Goal: Find specific page/section: Find specific page/section

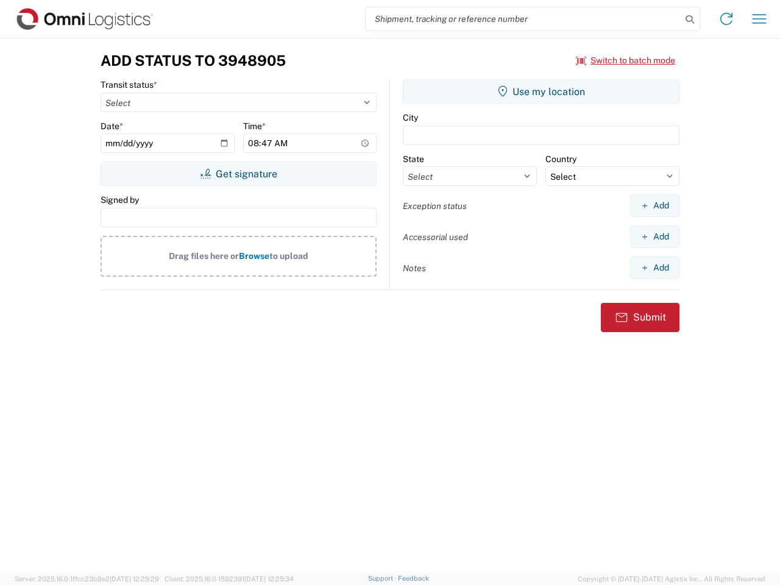
click at [523, 19] on input "search" at bounding box center [523, 18] width 316 height 23
click at [690, 19] on icon at bounding box center [689, 19] width 17 height 17
click at [726, 19] on icon at bounding box center [725, 18] width 19 height 19
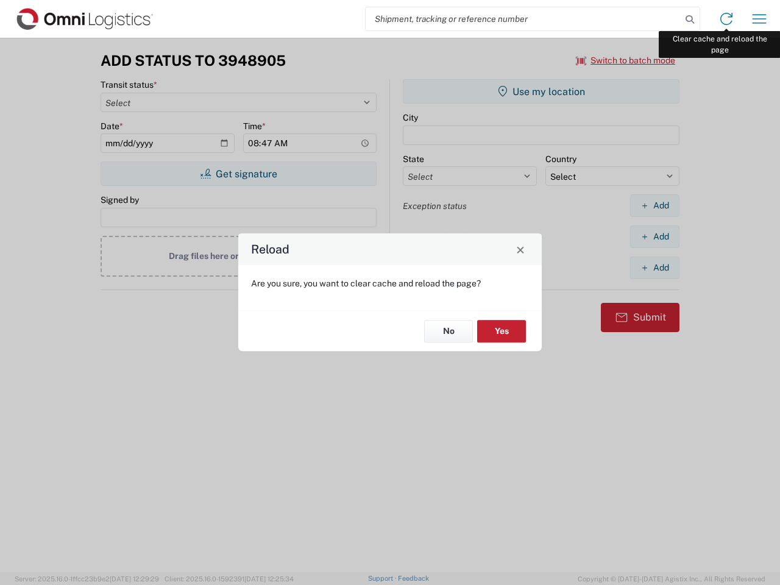
click at [759, 19] on div "Reload Are you sure, you want to clear cache and reload the page? No Yes" at bounding box center [390, 292] width 780 height 585
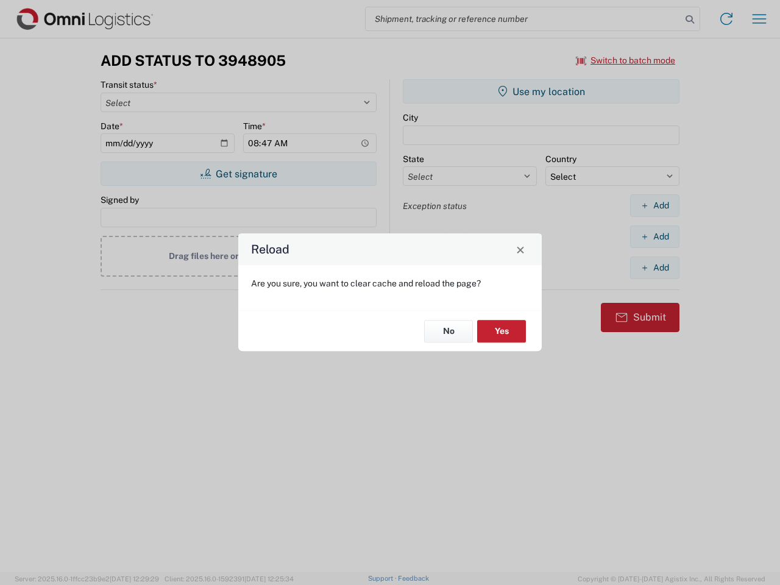
click at [626, 60] on div "Reload Are you sure, you want to clear cache and reload the page? No Yes" at bounding box center [390, 292] width 780 height 585
click at [238, 174] on div "Reload Are you sure, you want to clear cache and reload the page? No Yes" at bounding box center [390, 292] width 780 height 585
click at [541, 91] on div "Reload Are you sure, you want to clear cache and reload the page? No Yes" at bounding box center [390, 292] width 780 height 585
click at [654, 205] on div "Reload Are you sure, you want to clear cache and reload the page? No Yes" at bounding box center [390, 292] width 780 height 585
click at [654, 236] on div "Reload Are you sure, you want to clear cache and reload the page? No Yes" at bounding box center [390, 292] width 780 height 585
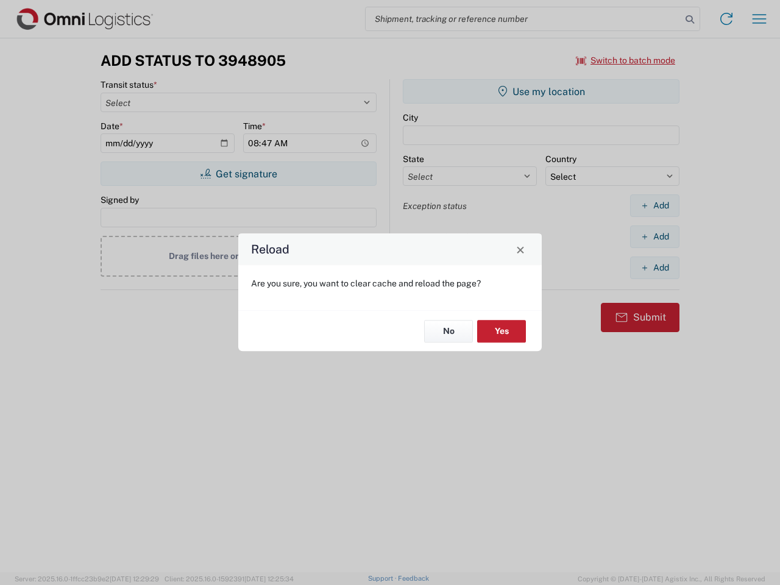
click at [654, 267] on div "Reload Are you sure, you want to clear cache and reload the page? No Yes" at bounding box center [390, 292] width 780 height 585
